Goal: Complete application form

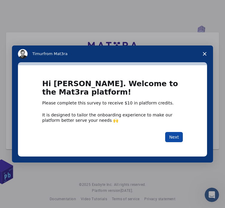
click at [172, 136] on button "Next" at bounding box center [174, 137] width 18 height 10
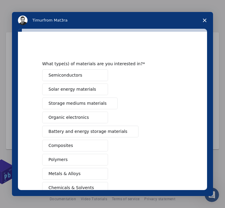
click at [85, 78] on button "Semiconductors" at bounding box center [75, 76] width 66 height 12
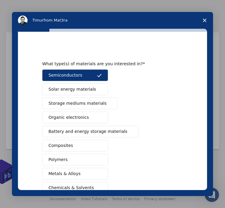
click at [88, 91] on button "Solar energy materials" at bounding box center [75, 90] width 66 height 12
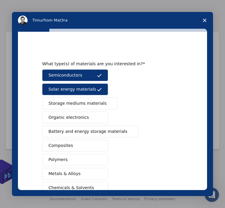
click at [87, 104] on span "Storage mediums materials" at bounding box center [78, 103] width 58 height 6
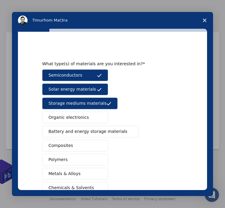
click at [87, 105] on span "Storage mediums materials" at bounding box center [78, 103] width 58 height 6
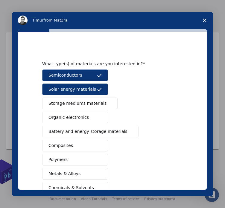
click at [89, 130] on span "Battery and energy storage materials" at bounding box center [88, 132] width 79 height 6
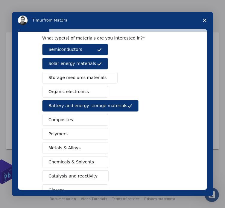
scroll to position [29, 0]
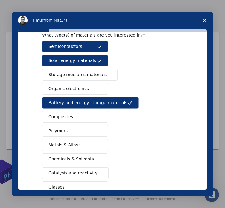
click at [83, 116] on button "Composites" at bounding box center [75, 117] width 66 height 12
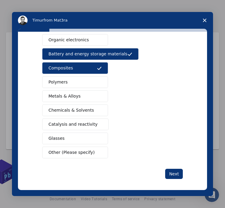
scroll to position [79, 0]
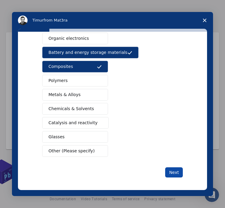
click at [171, 169] on button "Next" at bounding box center [174, 172] width 18 height 10
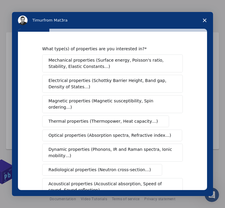
click at [38, 55] on div "What type(s) of properties are you interested in? Mechanical properties (Surfac…" at bounding box center [112, 111] width 189 height 158
click at [34, 29] on div "Intercom messenger" at bounding box center [33, 30] width 31 height 3
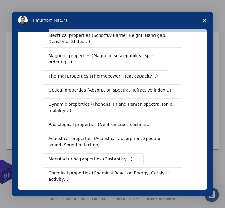
scroll to position [46, 0]
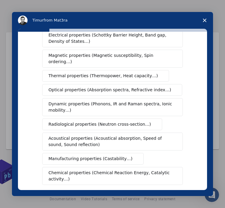
click at [34, 103] on div "What type(s) of properties are you interested in? Mechanical properties (Surfac…" at bounding box center [112, 111] width 189 height 158
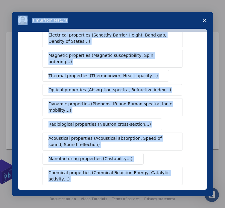
copy div "[PERSON_NAME] from Mat3ra What type(s) of properties are you interested in? Mec…"
click at [32, 123] on div "What type(s) of properties are you interested in? Mechanical properties (Surfac…" at bounding box center [112, 111] width 189 height 158
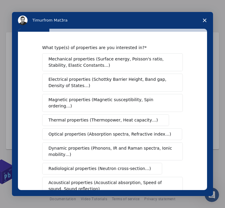
scroll to position [0, 0]
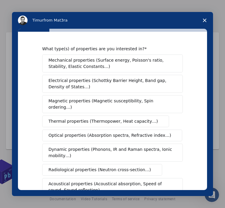
click at [99, 85] on span "Electrical properties (Schottky Barrier Height, Band gap, Density of States…)" at bounding box center [111, 84] width 125 height 13
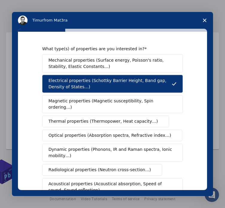
click at [105, 118] on span "Thermal properties (Thermopower, Heat capacity…)" at bounding box center [104, 121] width 110 height 6
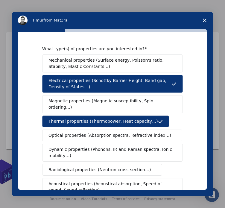
click at [102, 132] on span "Optical properties (Absorption spectra, Refractive index…)" at bounding box center [110, 135] width 123 height 6
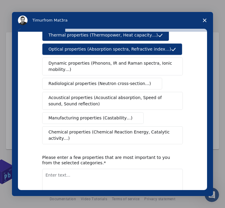
scroll to position [110, 0]
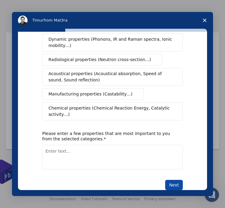
click at [176, 180] on button "Next" at bounding box center [174, 185] width 18 height 10
click at [105, 145] on textarea "Enter text..." at bounding box center [112, 157] width 141 height 25
type textarea "Band Gap"
click at [171, 180] on button "Next" at bounding box center [174, 185] width 18 height 10
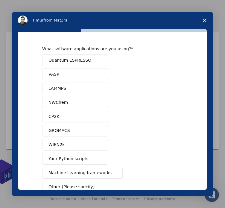
click at [130, 86] on div "Quantum ESPRESSO VASP LAMMPS NWChem CP2K GROMACS WIEN2k Your Python scripts Mac…" at bounding box center [112, 124] width 141 height 138
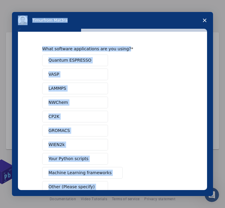
scroll to position [36, 0]
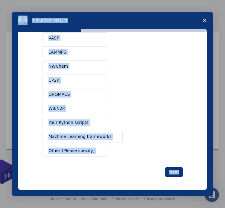
copy div "[PERSON_NAME] from Mat3ra What software applications are you using? Quantum ESP…"
click at [145, 111] on div "Quantum ESPRESSO VASP LAMMPS NWChem CP2K GROMACS WIEN2k Your Python scripts Mac…" at bounding box center [112, 87] width 141 height 138
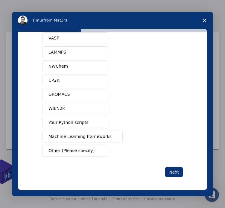
scroll to position [0, 0]
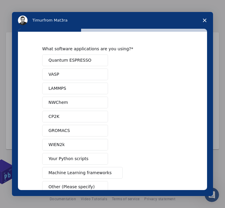
click at [80, 57] on span "Quantum ESPRESSO" at bounding box center [70, 60] width 43 height 6
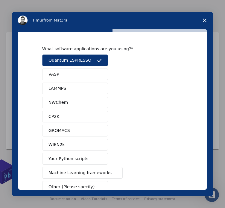
scroll to position [36, 0]
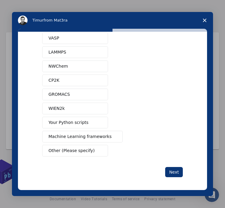
click at [91, 146] on button "Other (Please specify)" at bounding box center [75, 151] width 66 height 12
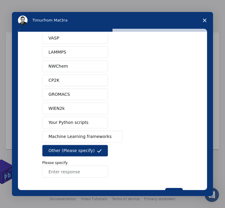
scroll to position [0, 0]
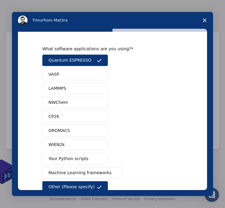
click at [71, 181] on button "Other (Please specify)" at bounding box center [75, 187] width 66 height 12
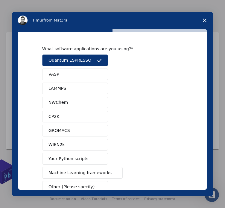
scroll to position [36, 0]
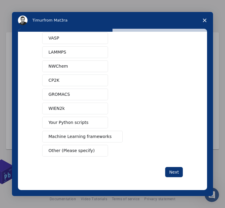
click at [92, 134] on span "Machine Learning frameworks" at bounding box center [80, 137] width 63 height 6
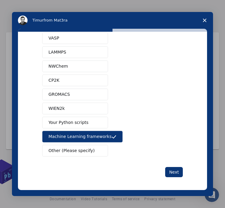
scroll to position [0, 0]
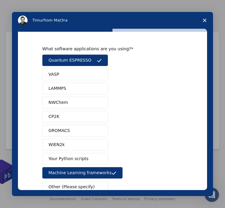
click at [73, 56] on button "Quantum ESPRESSO" at bounding box center [75, 61] width 66 height 12
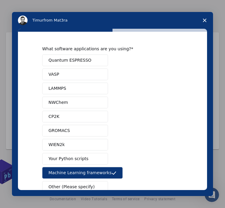
click at [64, 158] on span "Your Python scripts" at bounding box center [69, 159] width 40 height 6
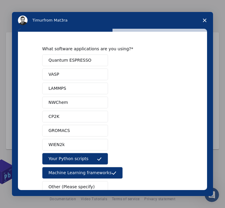
scroll to position [36, 0]
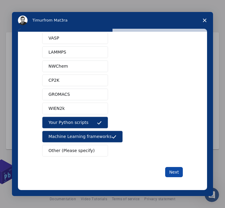
click at [174, 170] on button "Next" at bounding box center [174, 172] width 18 height 10
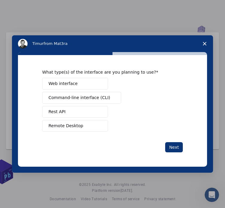
click at [88, 85] on button "Web interface" at bounding box center [75, 84] width 66 height 12
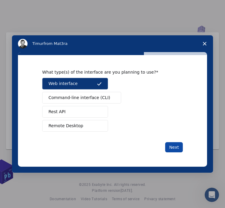
click at [168, 147] on button "Next" at bounding box center [174, 147] width 18 height 10
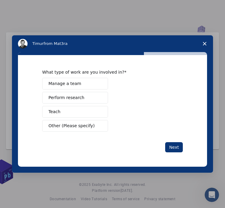
click at [87, 97] on button "Perform research" at bounding box center [75, 98] width 66 height 12
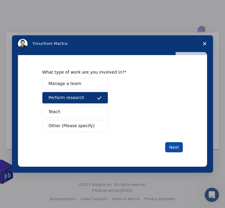
click at [172, 147] on button "Next" at bounding box center [174, 147] width 18 height 10
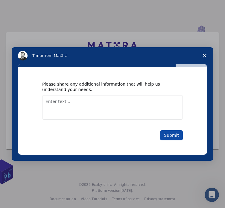
click at [176, 135] on button "Submit" at bounding box center [171, 135] width 23 height 10
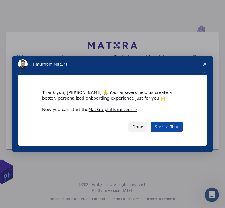
click at [168, 127] on link "Start a Tour" at bounding box center [167, 127] width 32 height 10
